Goal: Task Accomplishment & Management: Use online tool/utility

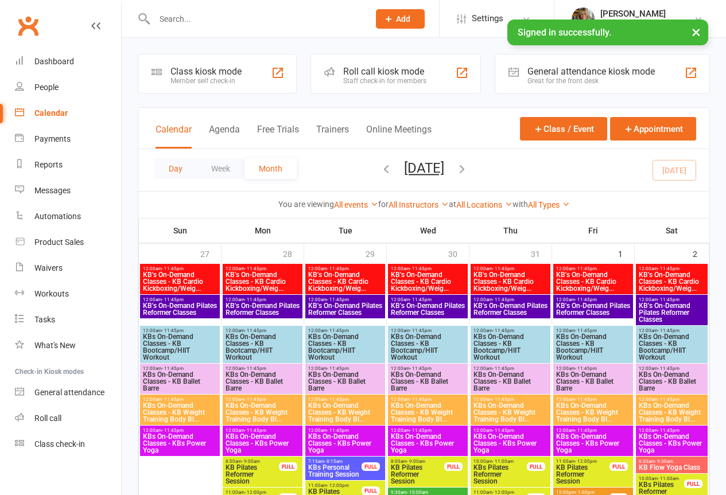
click at [172, 175] on button "Day" at bounding box center [175, 168] width 42 height 21
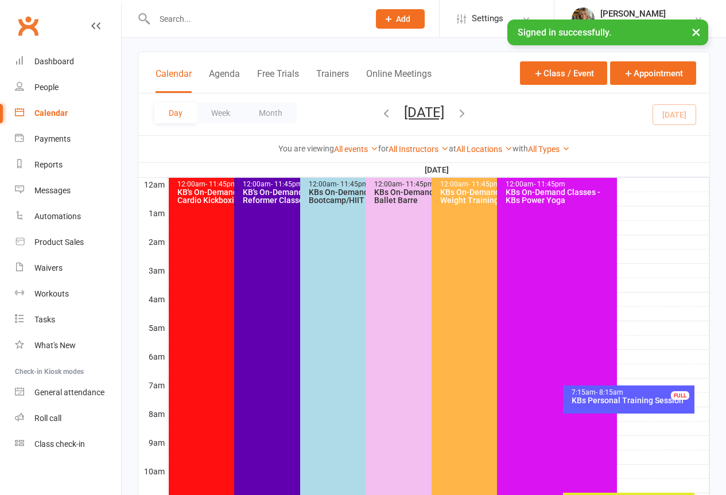
scroll to position [115, 0]
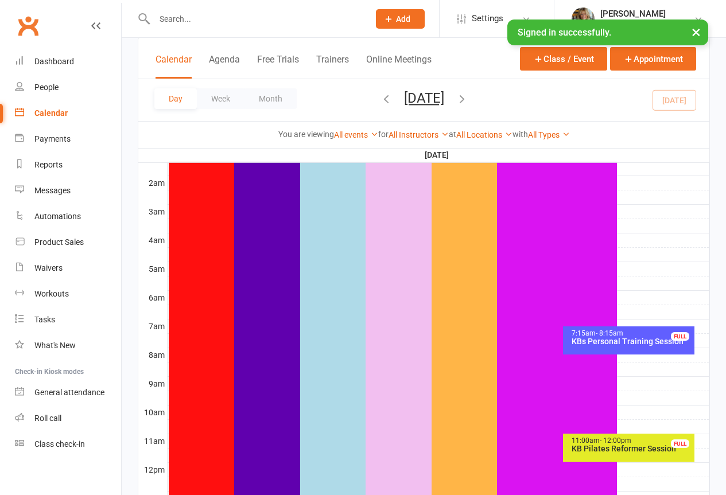
click at [600, 345] on div "KBs Personal Training Session" at bounding box center [631, 341] width 121 height 8
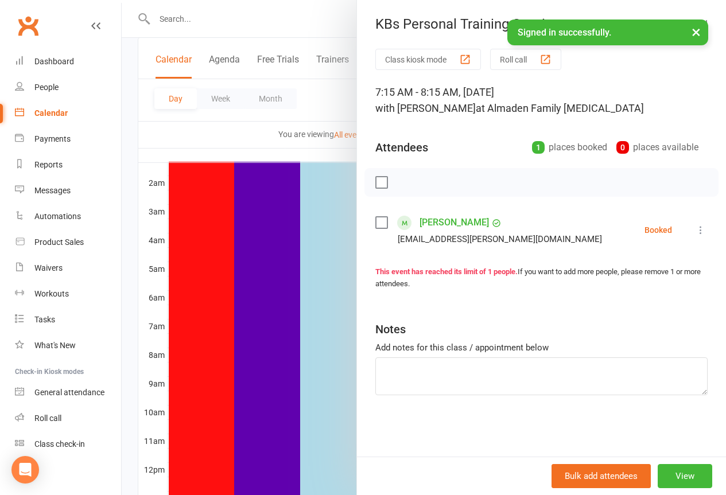
click at [694, 236] on button at bounding box center [701, 230] width 14 height 14
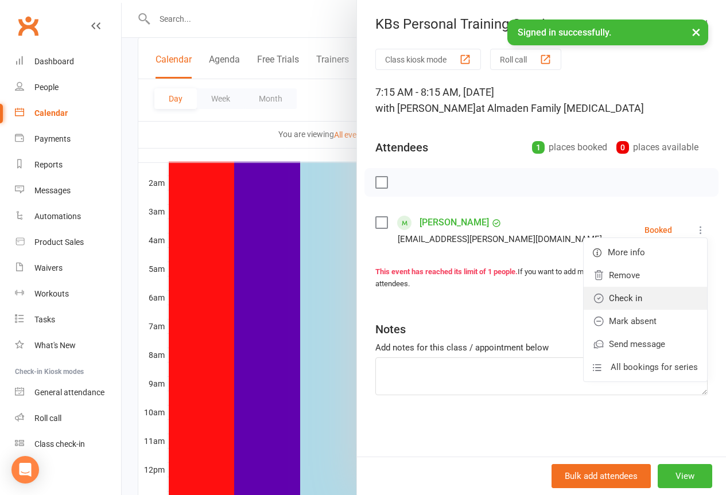
click at [632, 295] on link "Check in" at bounding box center [645, 298] width 123 height 23
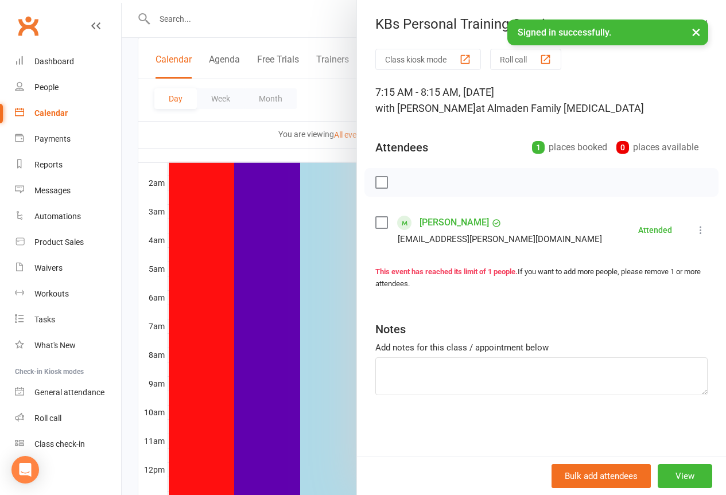
click at [692, 35] on button "×" at bounding box center [696, 32] width 21 height 25
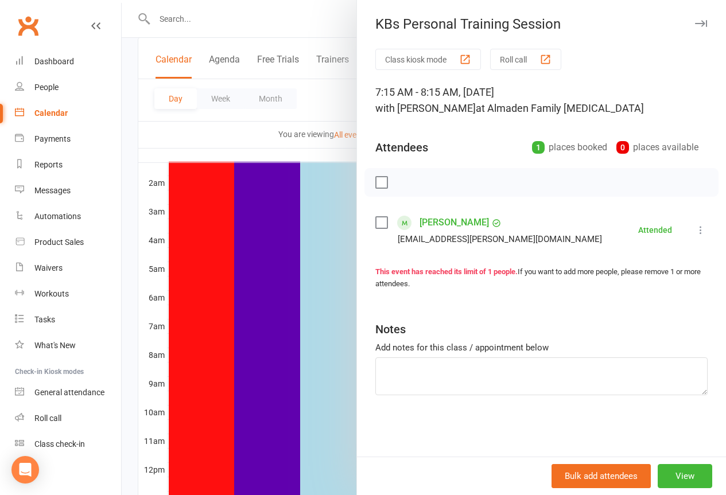
click at [694, 27] on button "button" at bounding box center [701, 24] width 14 height 14
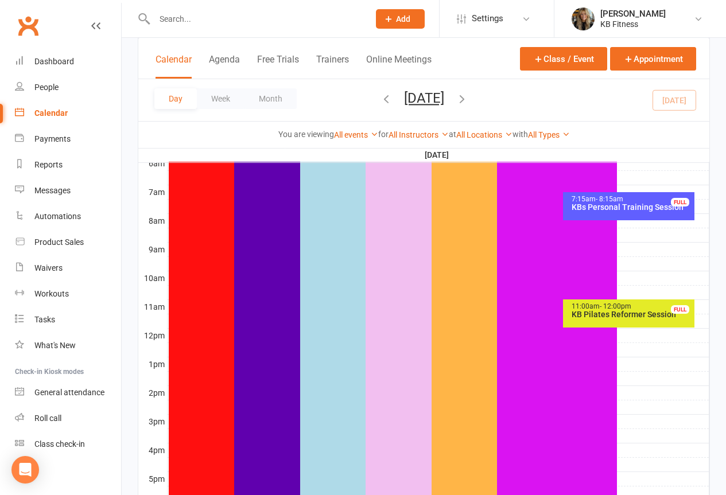
scroll to position [402, 0]
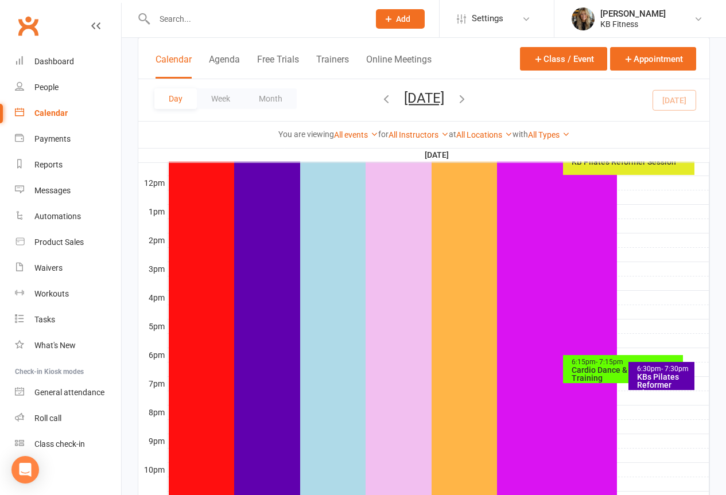
click at [673, 378] on div "KBs Pilates Reformer Class" at bounding box center [664, 385] width 56 height 24
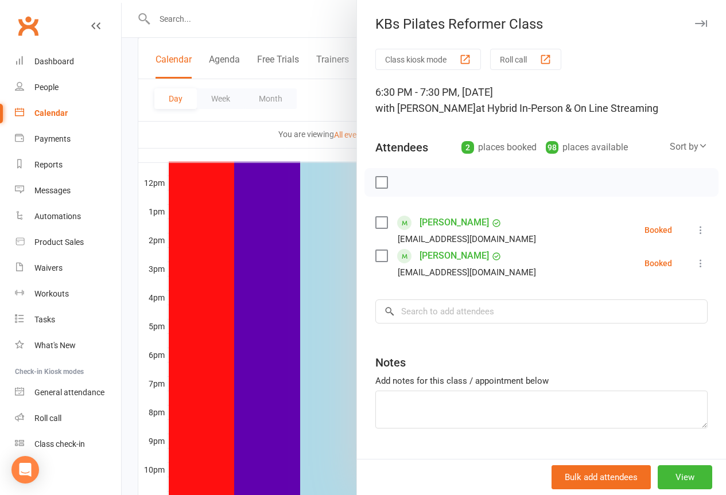
click at [691, 23] on div "KBs Pilates Reformer Class" at bounding box center [541, 24] width 369 height 16
click at [690, 23] on div "KBs Pilates Reformer Class" at bounding box center [541, 24] width 369 height 16
click at [694, 23] on button "button" at bounding box center [701, 24] width 14 height 14
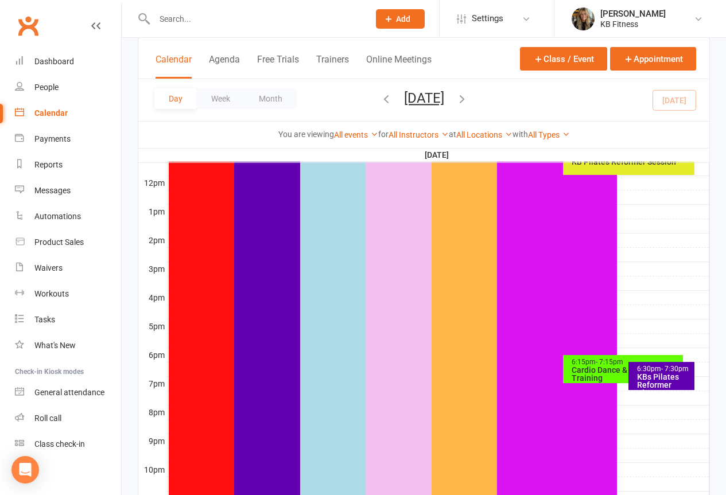
click at [589, 359] on div "6:15pm - 7:15pm Cardio Dance & Strength Training" at bounding box center [623, 369] width 120 height 28
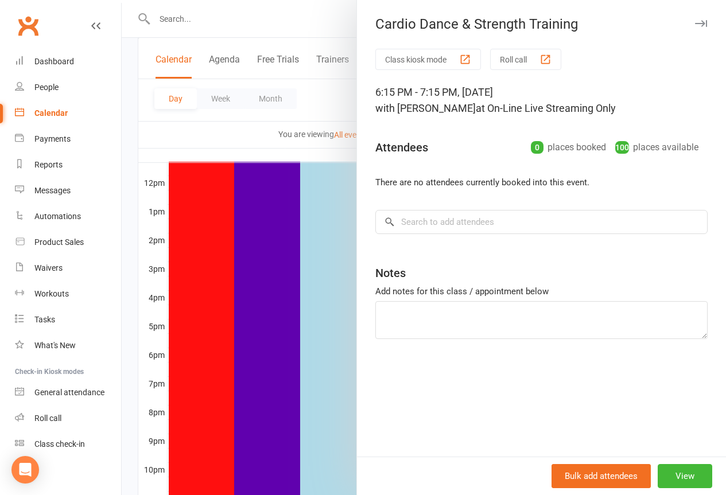
click at [695, 22] on icon "button" at bounding box center [701, 23] width 12 height 7
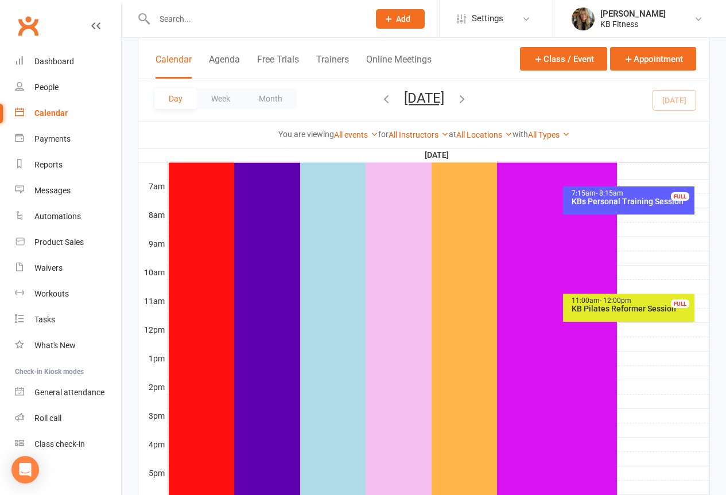
scroll to position [230, 0]
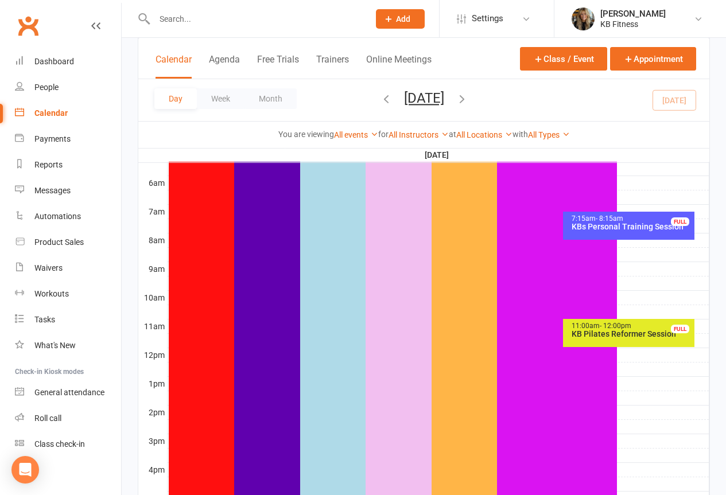
click at [604, 333] on div "KB Pilates Reformer Session" at bounding box center [631, 334] width 121 height 8
